Goal: Task Accomplishment & Management: Use online tool/utility

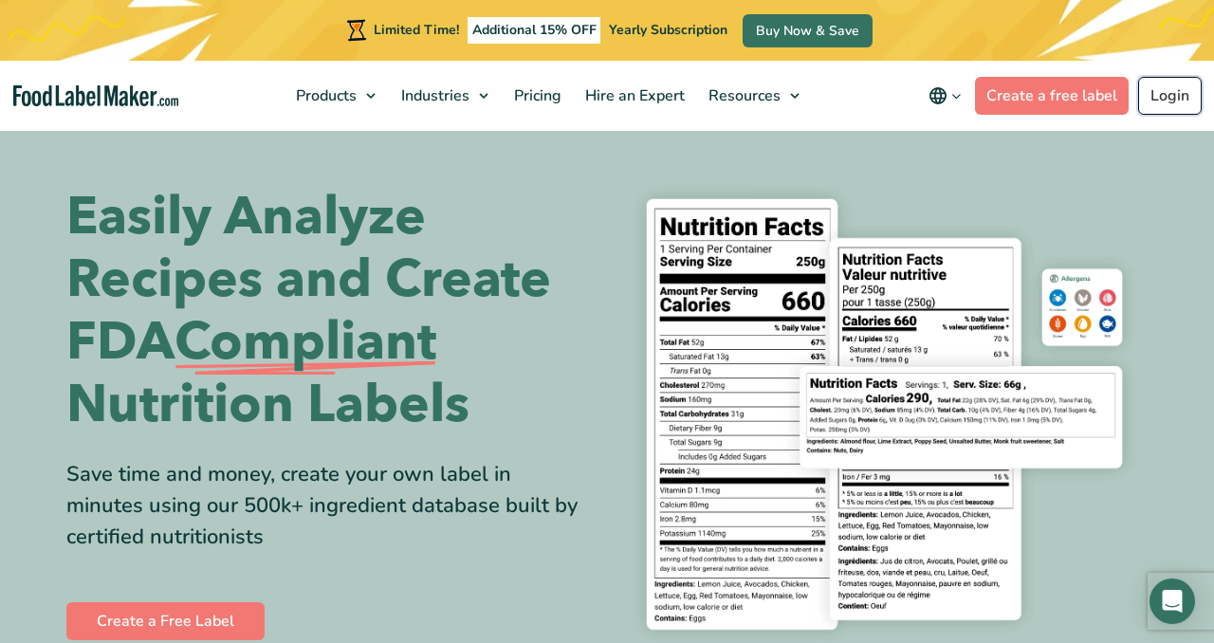
click at [1172, 99] on link "Login" at bounding box center [1170, 96] width 64 height 38
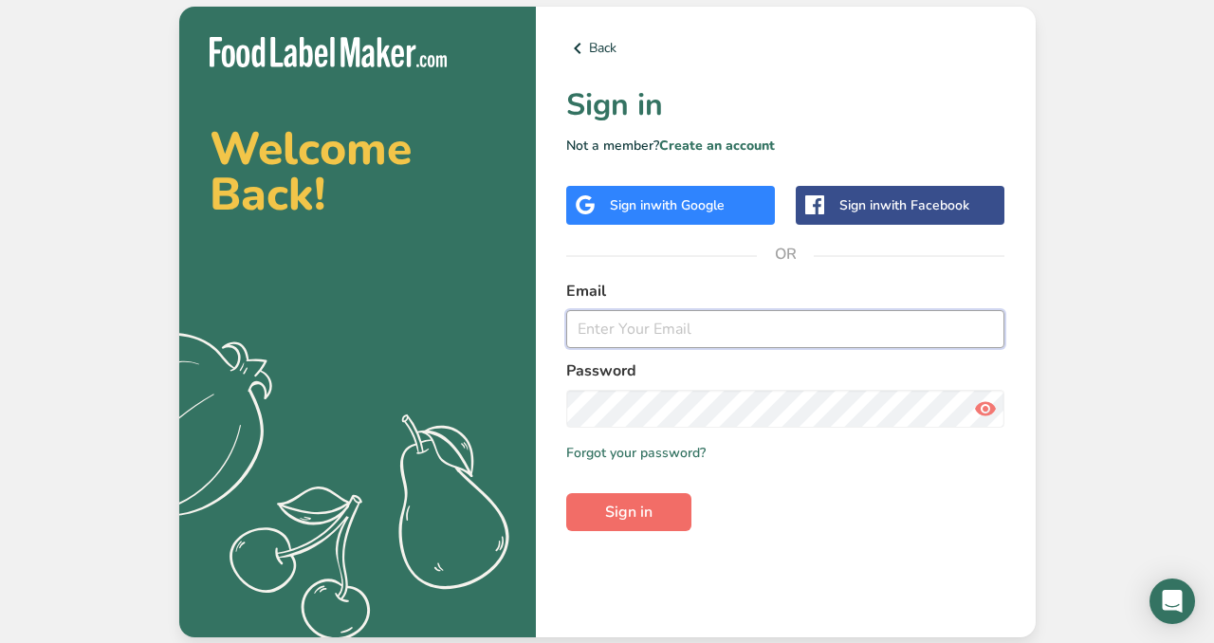
type input "[PERSON_NAME][EMAIL_ADDRESS][DOMAIN_NAME]"
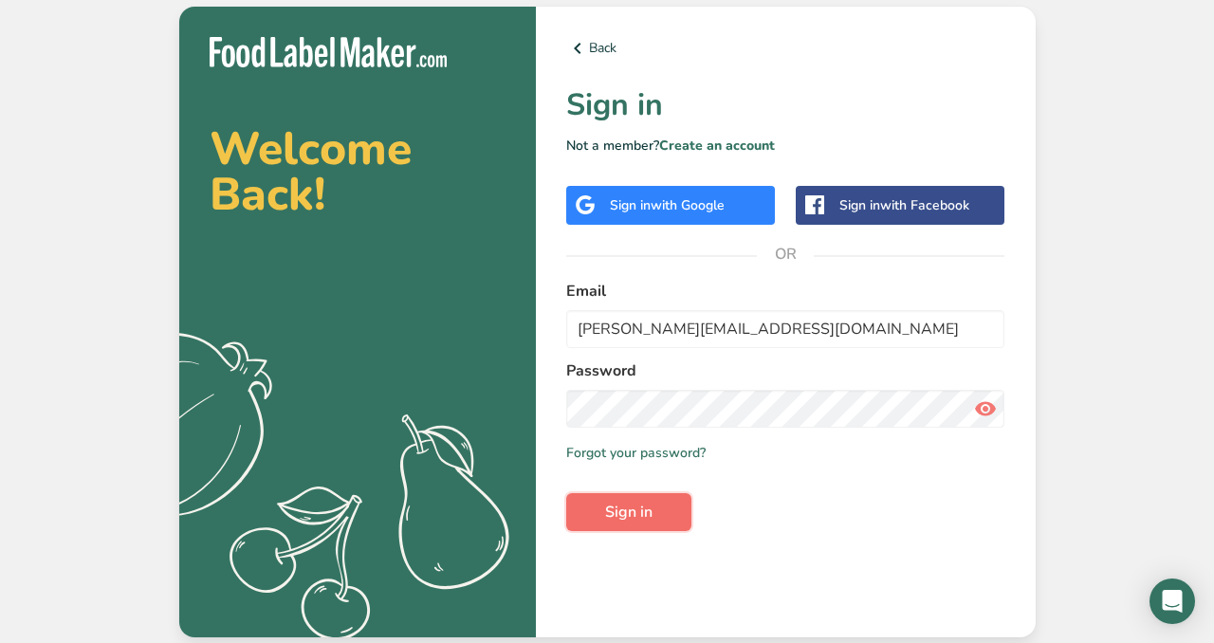
click at [661, 501] on button "Sign in" at bounding box center [628, 512] width 125 height 38
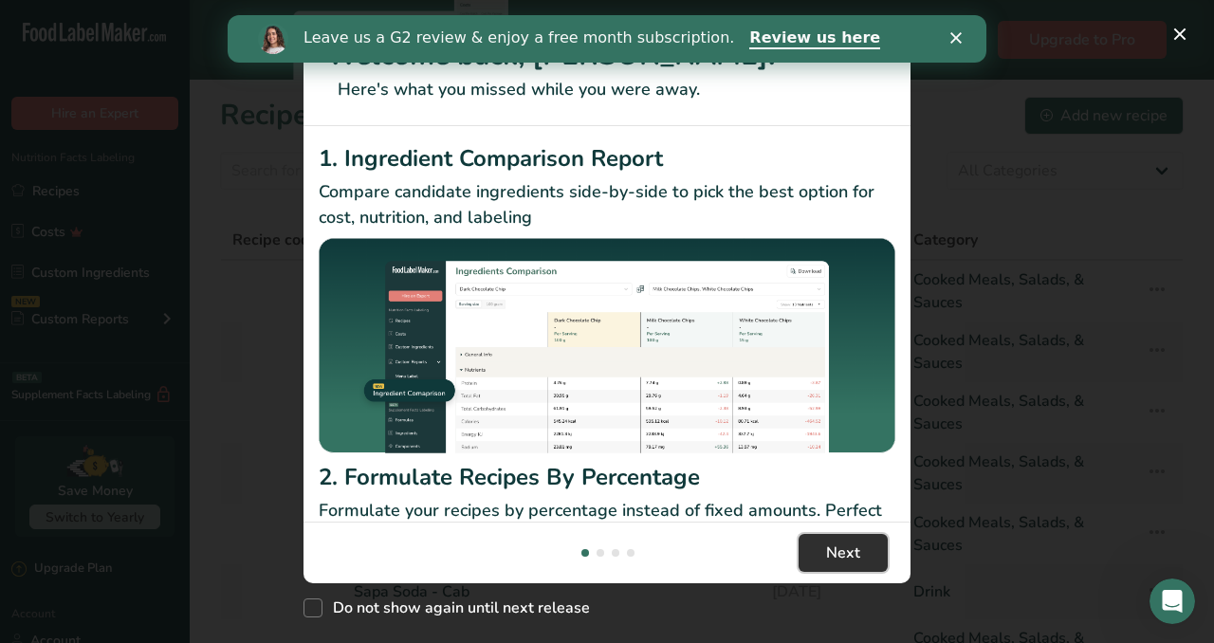
click at [825, 552] on button "Next" at bounding box center [843, 553] width 89 height 38
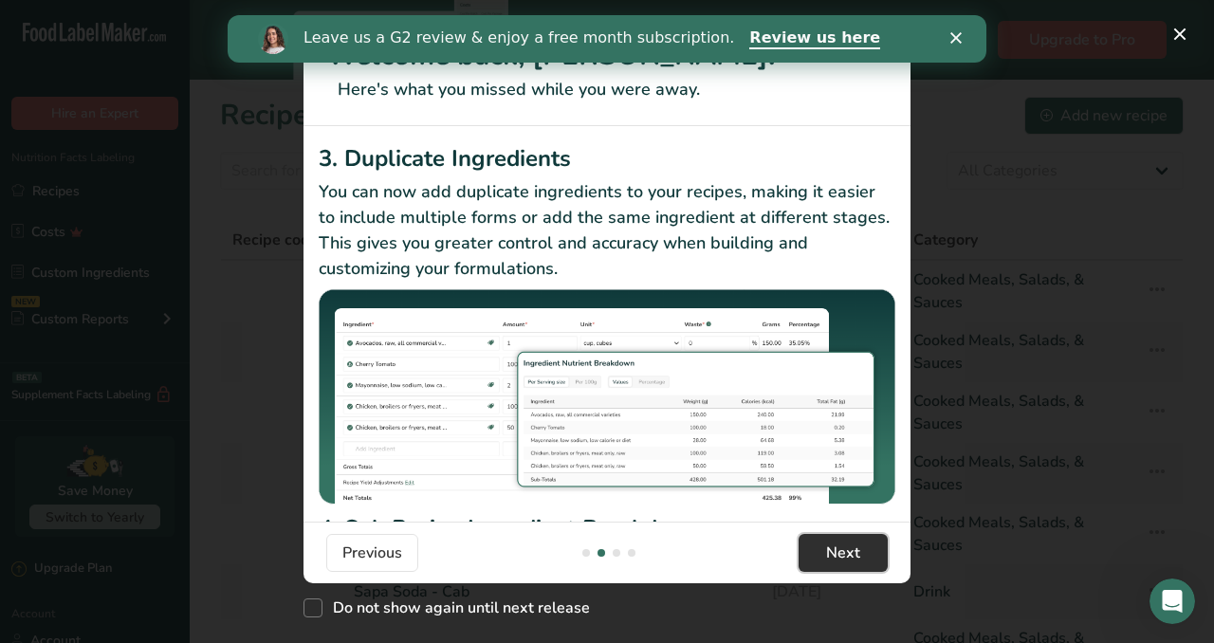
click at [825, 552] on button "Next" at bounding box center [843, 553] width 89 height 38
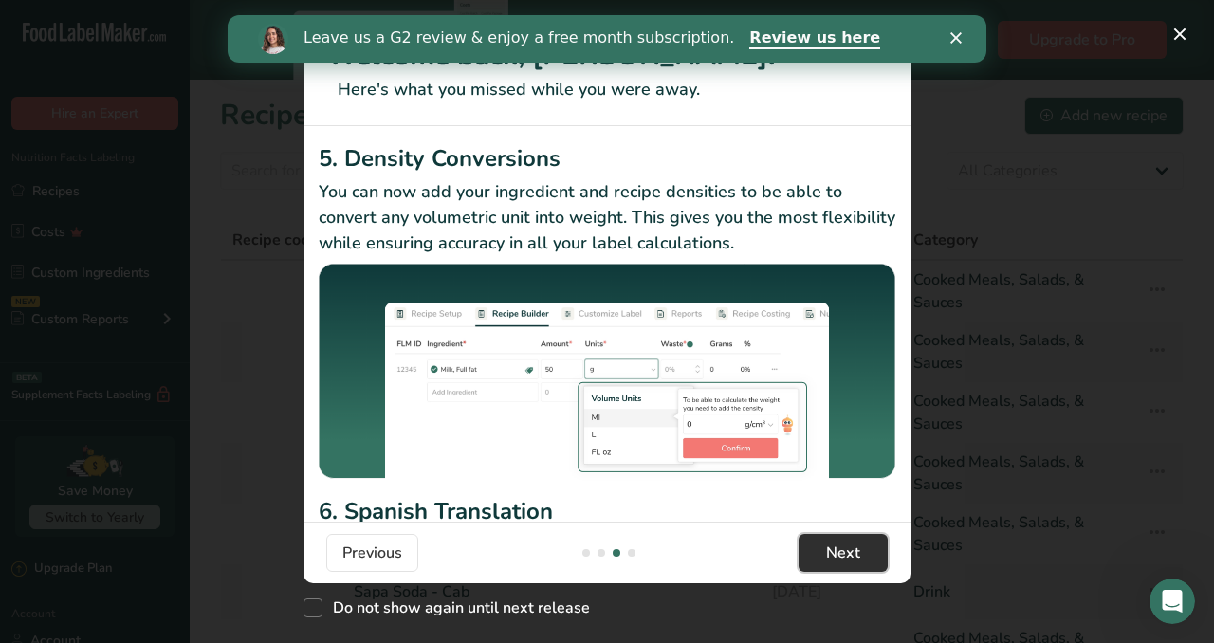
click at [825, 552] on button "Next" at bounding box center [843, 553] width 89 height 38
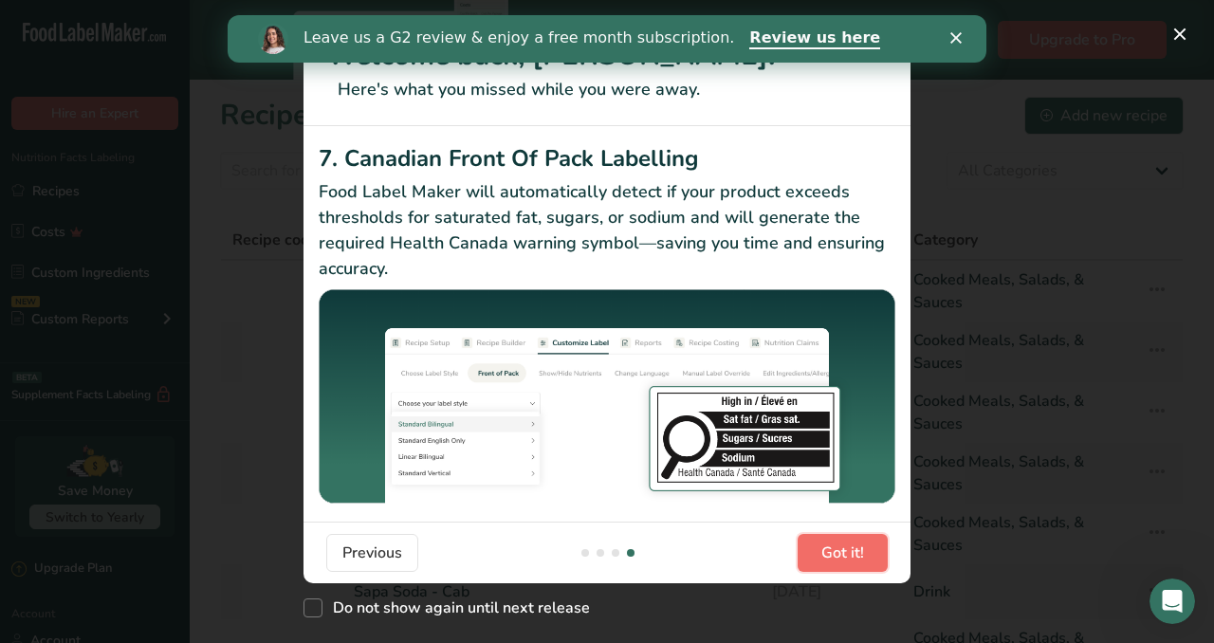
click at [825, 552] on span "Got it!" at bounding box center [843, 553] width 43 height 23
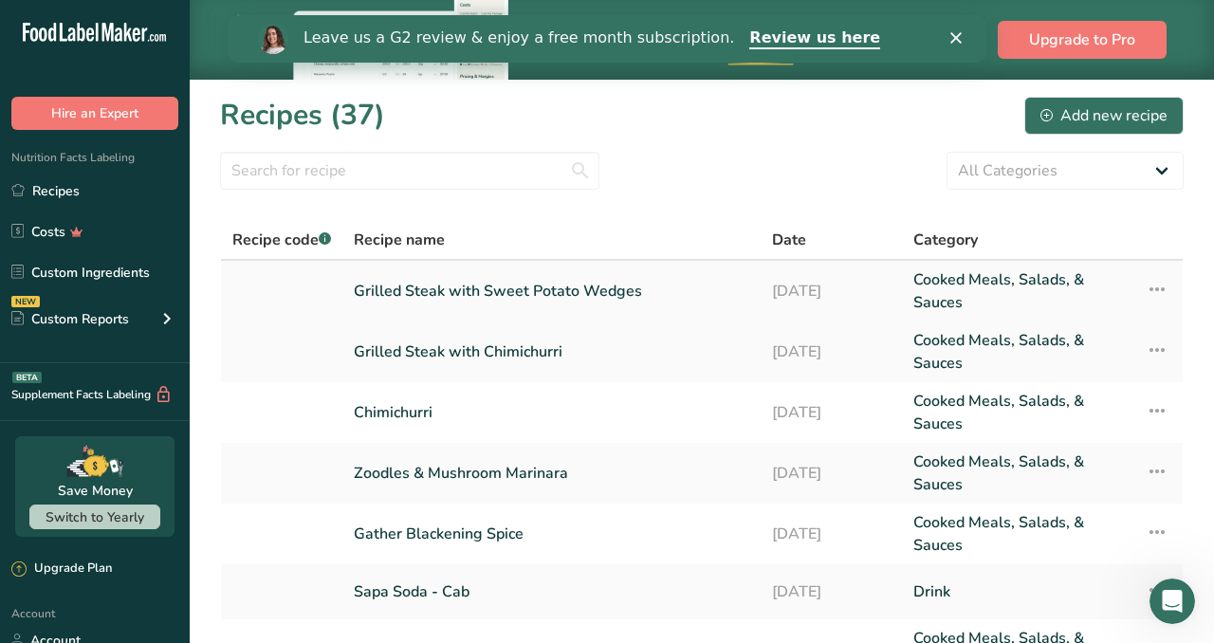
click at [465, 291] on link "Grilled Steak with Sweet Potato Wedges" at bounding box center [552, 291] width 396 height 46
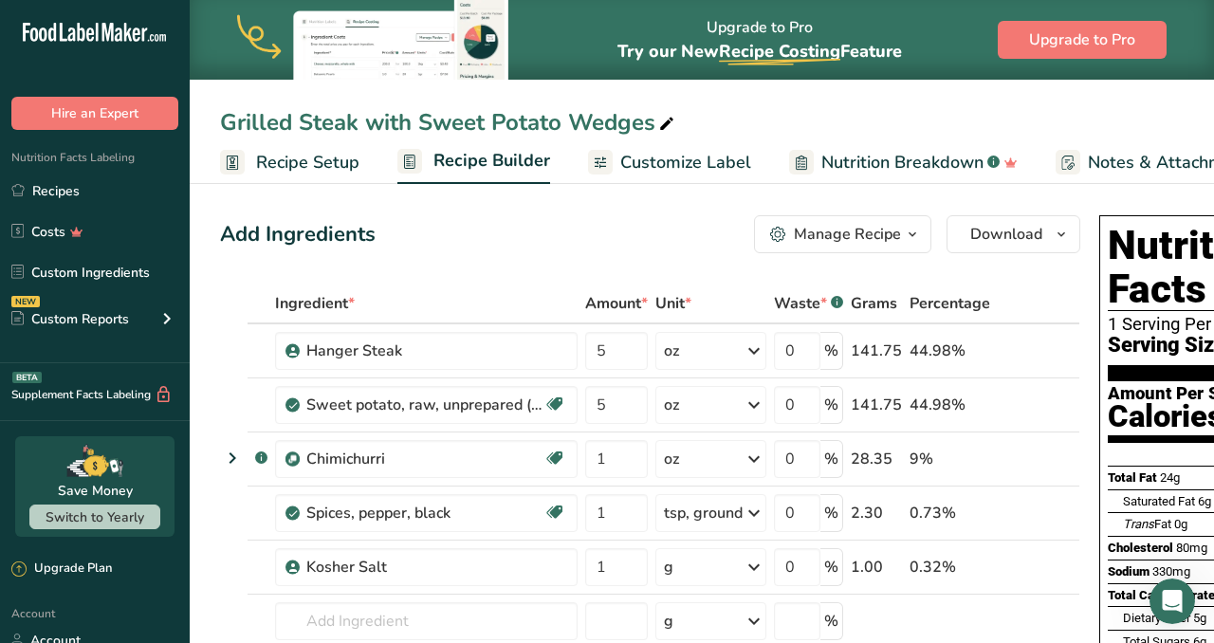
click at [680, 161] on span "Customize Label" at bounding box center [685, 163] width 131 height 26
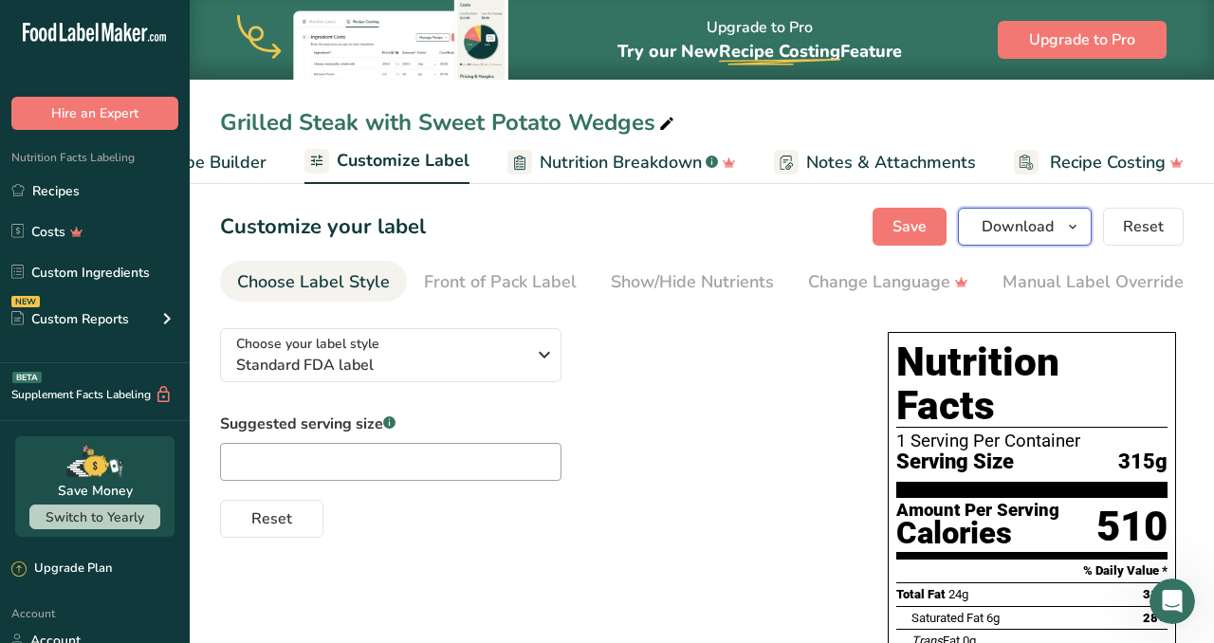
click at [994, 230] on span "Download" at bounding box center [1018, 226] width 72 height 23
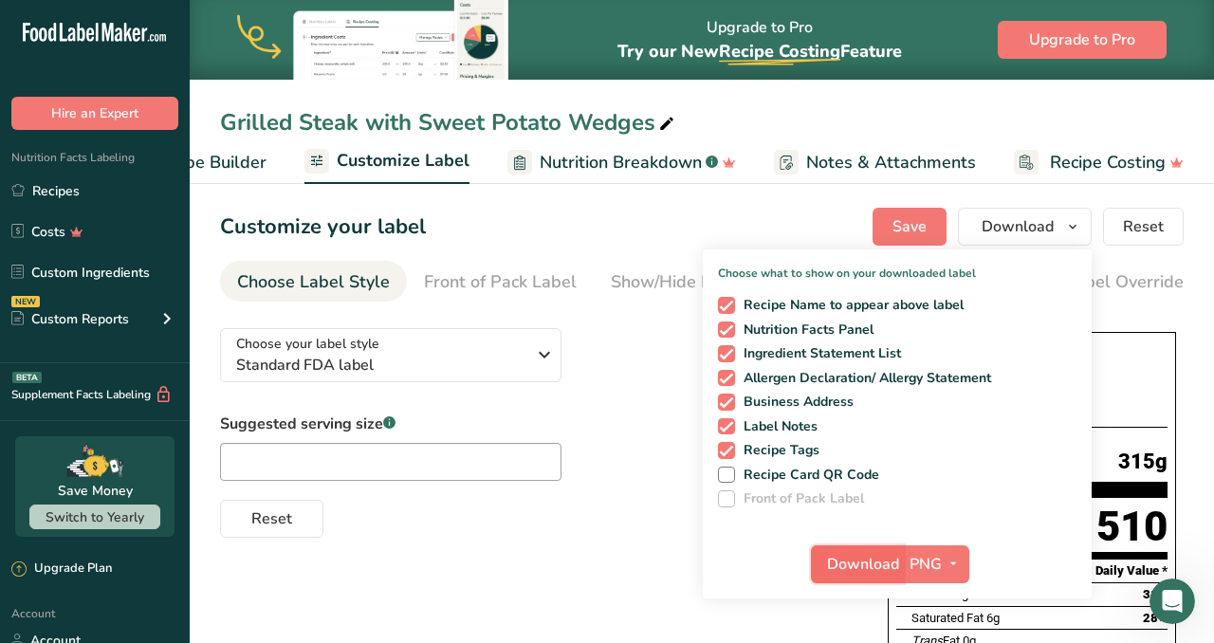
click at [858, 558] on span "Download" at bounding box center [863, 564] width 72 height 23
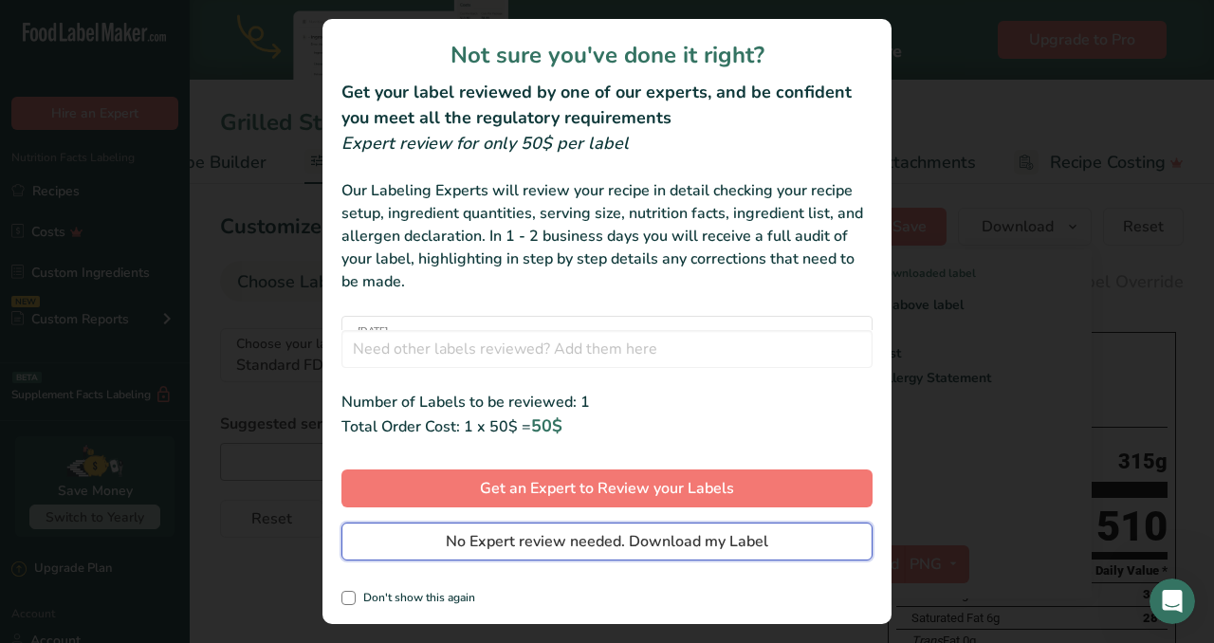
click at [753, 545] on span "No Expert review needed. Download my Label" at bounding box center [607, 541] width 323 height 23
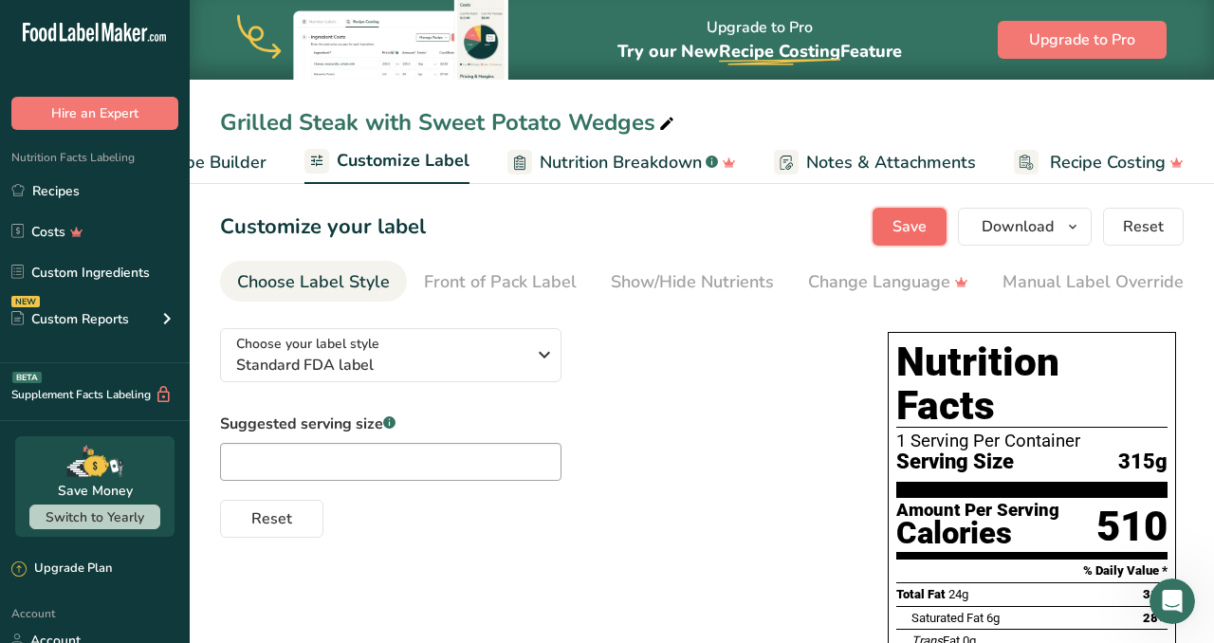
click at [914, 220] on span "Save" at bounding box center [910, 226] width 34 height 23
click at [1033, 230] on span "Download" at bounding box center [1018, 226] width 72 height 23
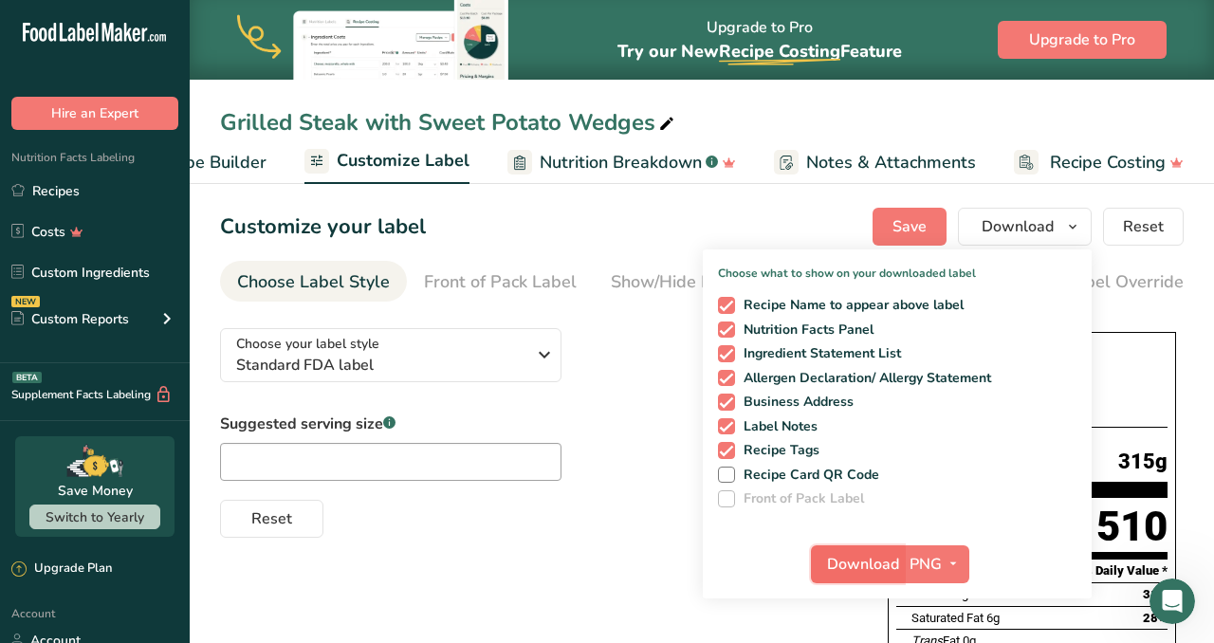
click at [850, 564] on span "Download" at bounding box center [863, 564] width 72 height 23
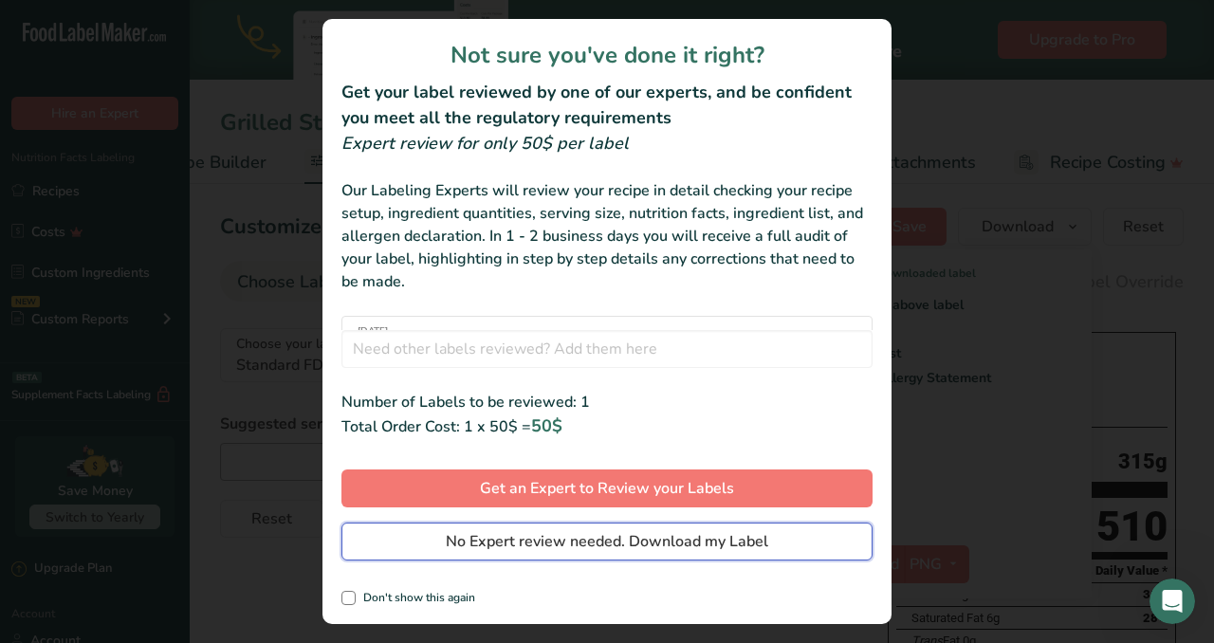
click at [794, 541] on button "No Expert review needed. Download my Label" at bounding box center [607, 542] width 531 height 38
